Goal: Transaction & Acquisition: Purchase product/service

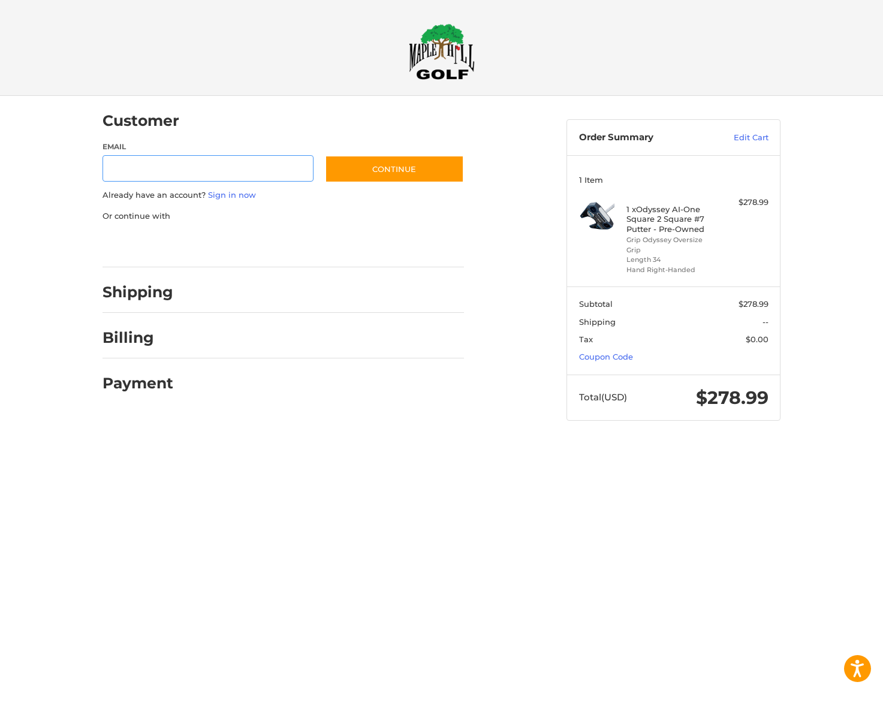
click at [0, 444] on div at bounding box center [0, 444] width 0 height 0
click at [598, 352] on link "Coupon Code" at bounding box center [606, 357] width 54 height 10
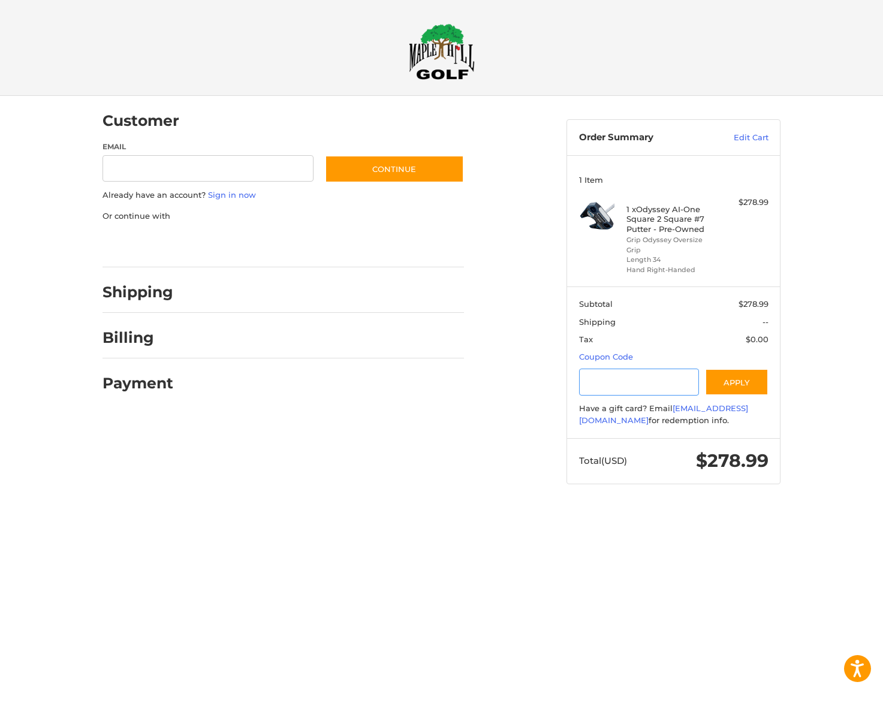
click at [629, 377] on input "Gift Certificate or Coupon Code" at bounding box center [639, 382] width 120 height 27
type input "******"
